Goal: Task Accomplishment & Management: Manage account settings

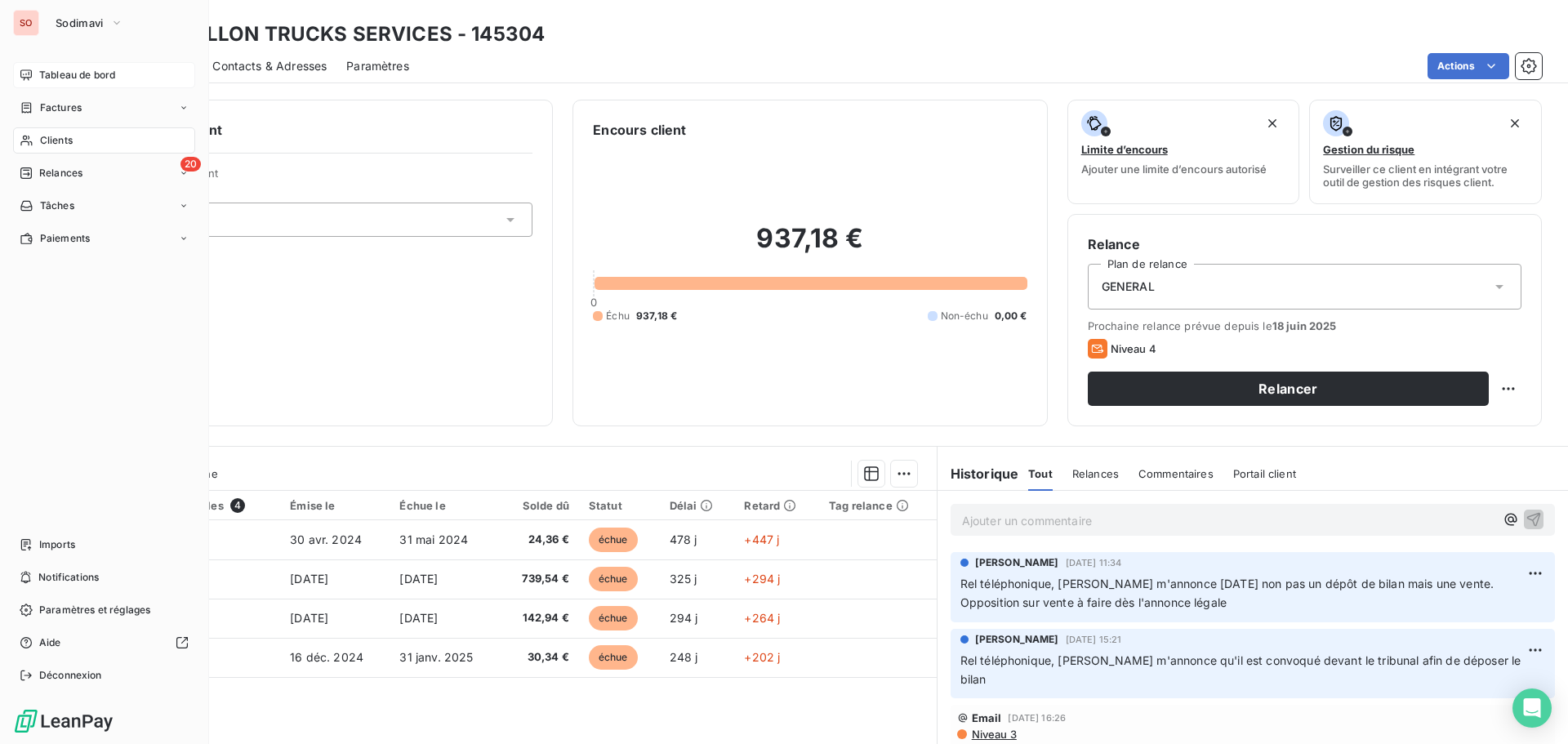
click at [62, 74] on span "Tableau de bord" at bounding box center [77, 75] width 76 height 15
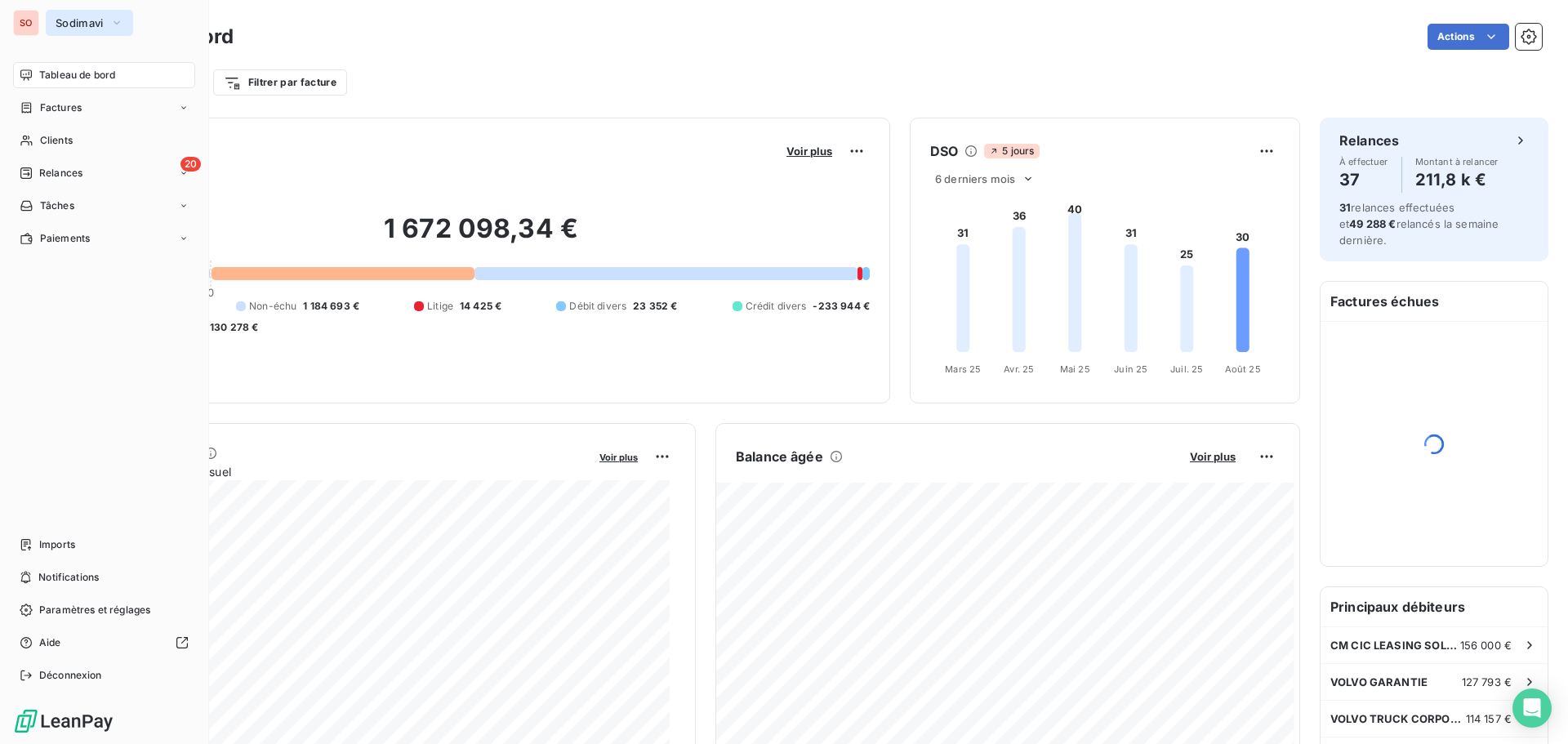
click at [66, 17] on span "Sodimavi" at bounding box center [79, 23] width 48 height 13
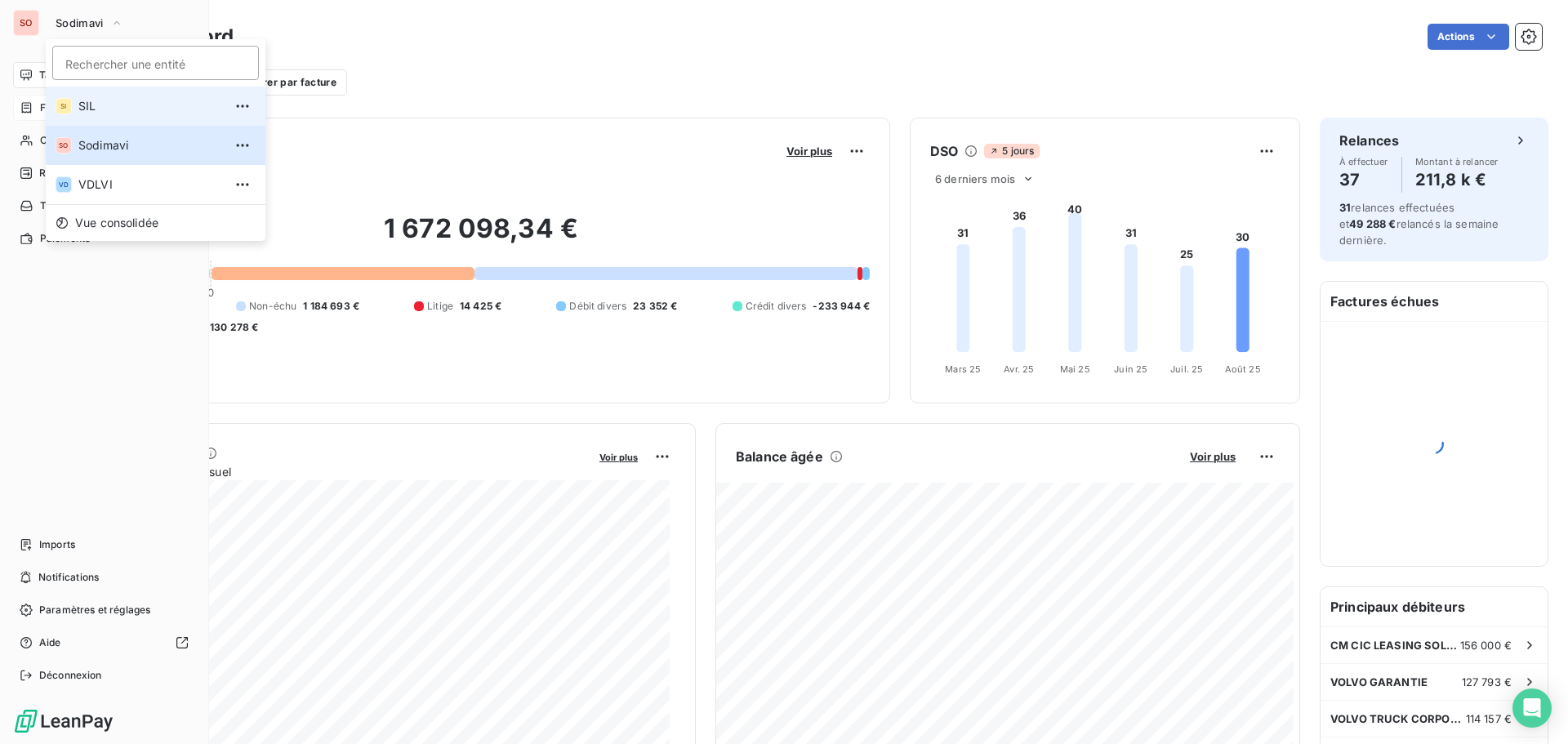
click at [83, 105] on span "SIL" at bounding box center [150, 107] width 144 height 17
